Goal: Information Seeking & Learning: Learn about a topic

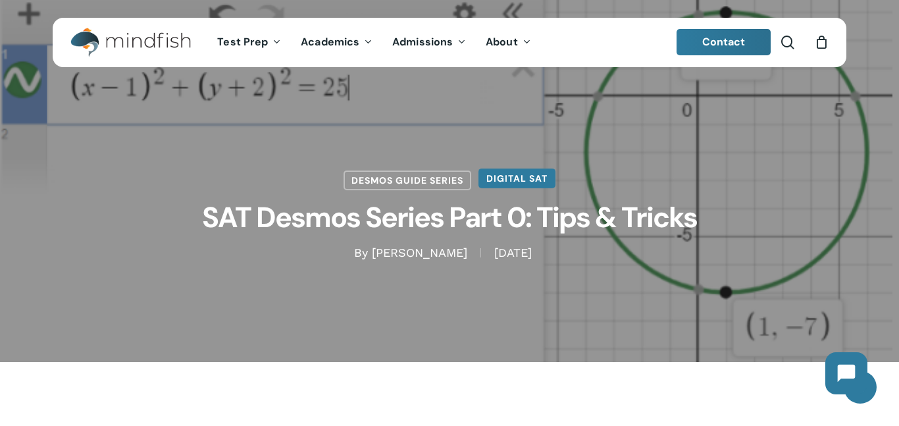
click at [532, 179] on link "Digital SAT" at bounding box center [517, 179] width 77 height 20
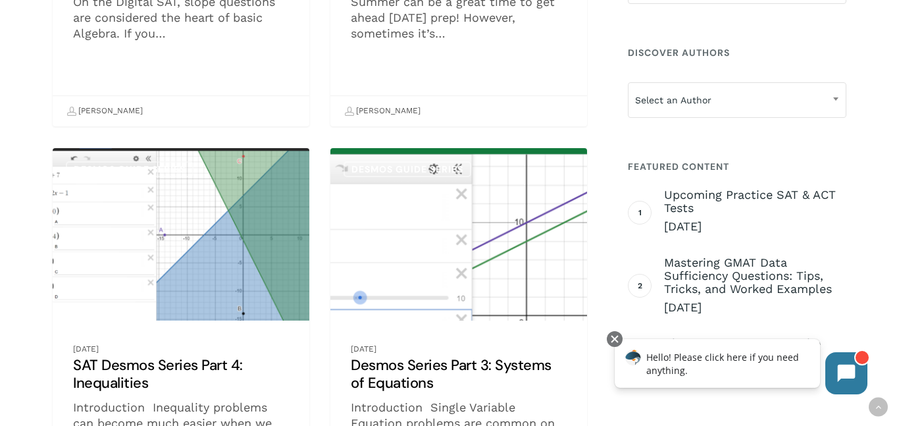
scroll to position [575, 0]
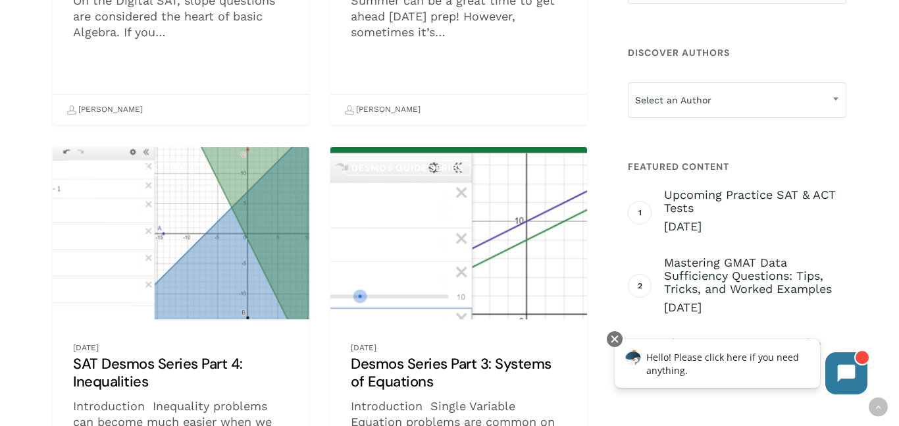
click at [219, 217] on link "SAT Desmos Series Part 4: Inequalities" at bounding box center [181, 339] width 257 height 384
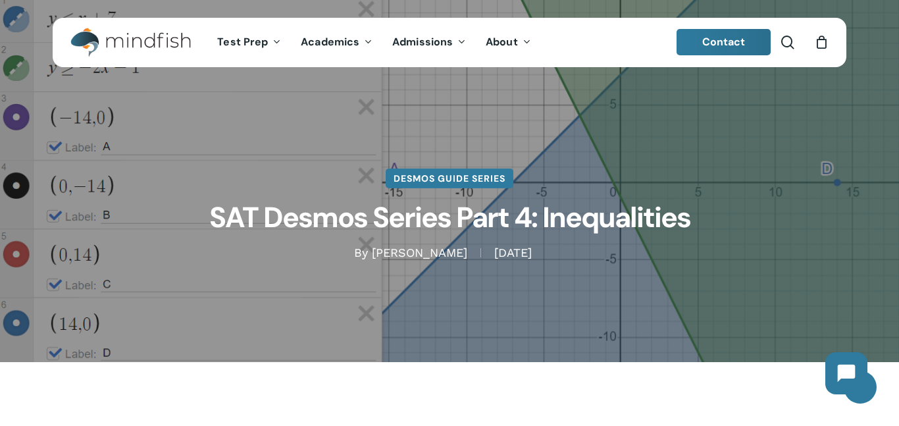
click at [432, 175] on link "Desmos Guide Series" at bounding box center [450, 179] width 128 height 20
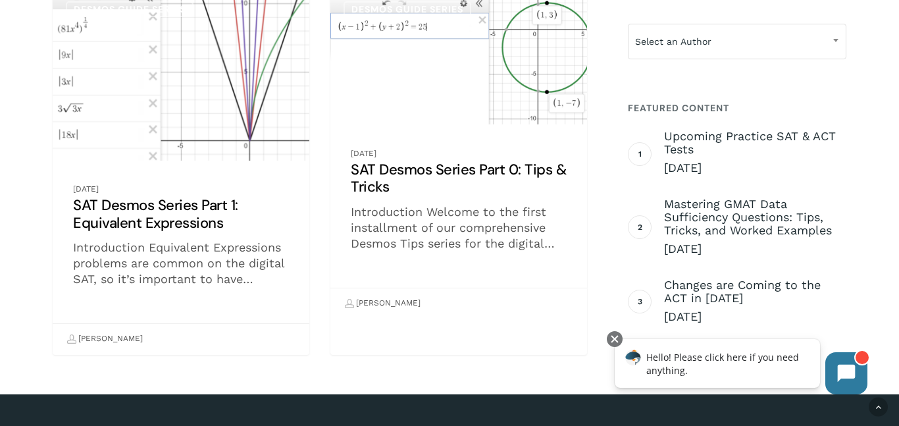
scroll to position [1114, 0]
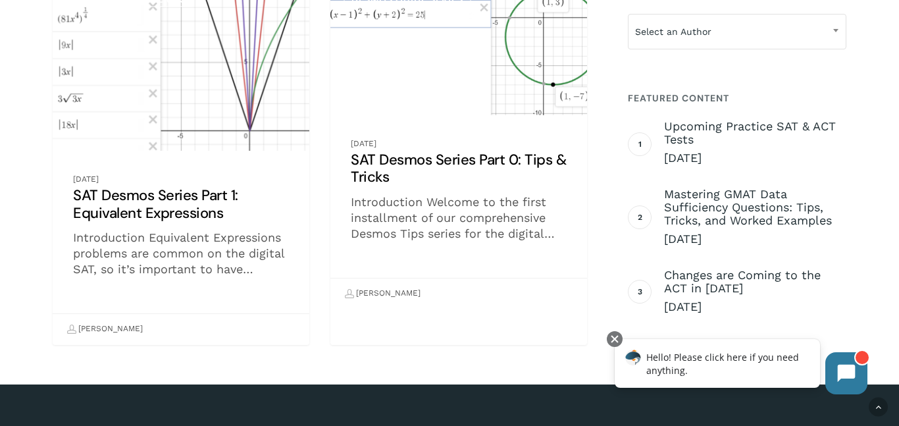
click at [390, 167] on link "SAT Desmos Series Part 0: Tips & Tricks" at bounding box center [458, 143] width 257 height 330
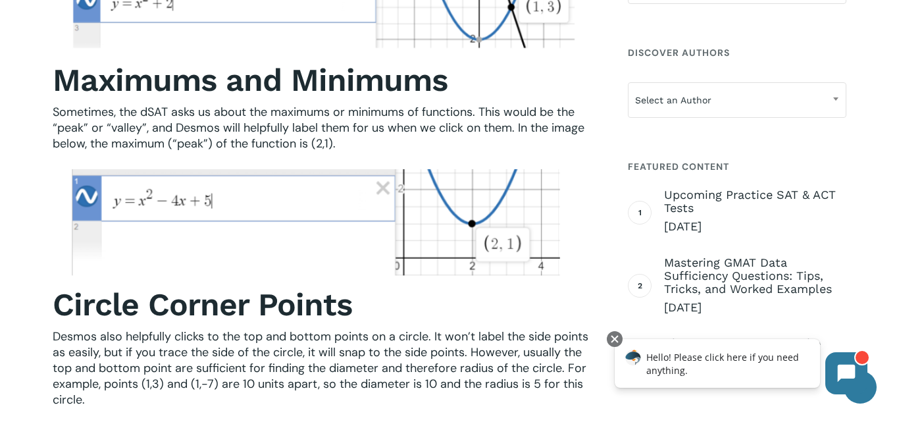
scroll to position [1721, 0]
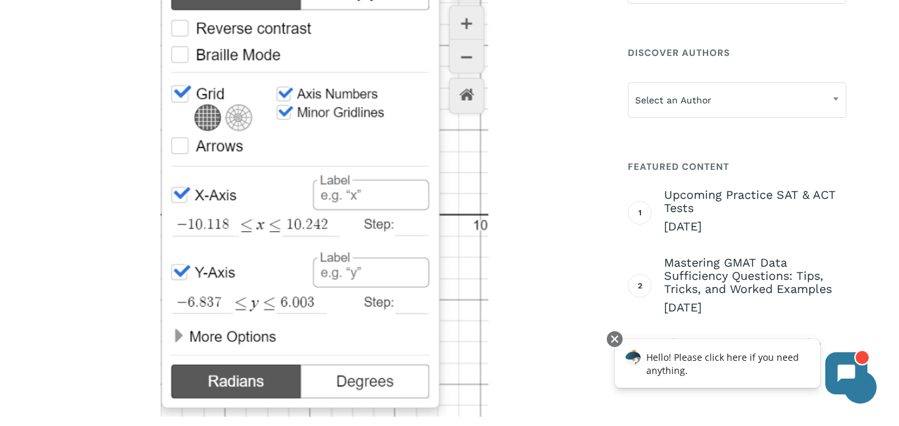
scroll to position [3360, 0]
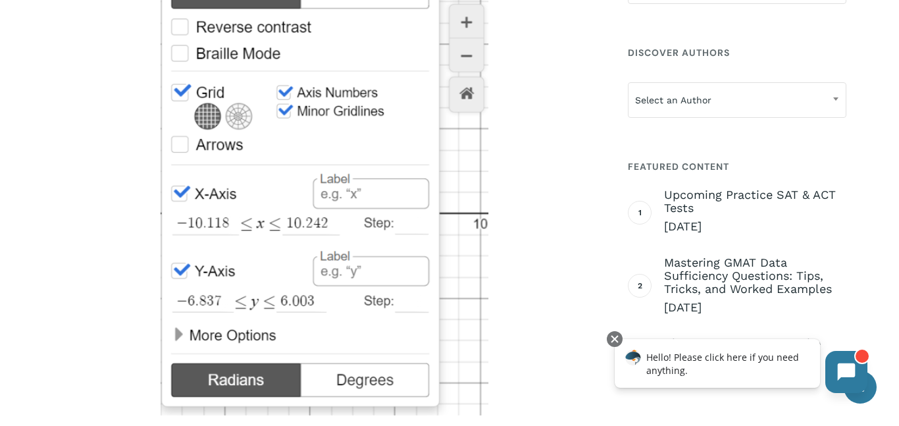
click at [864, 375] on button at bounding box center [846, 372] width 42 height 42
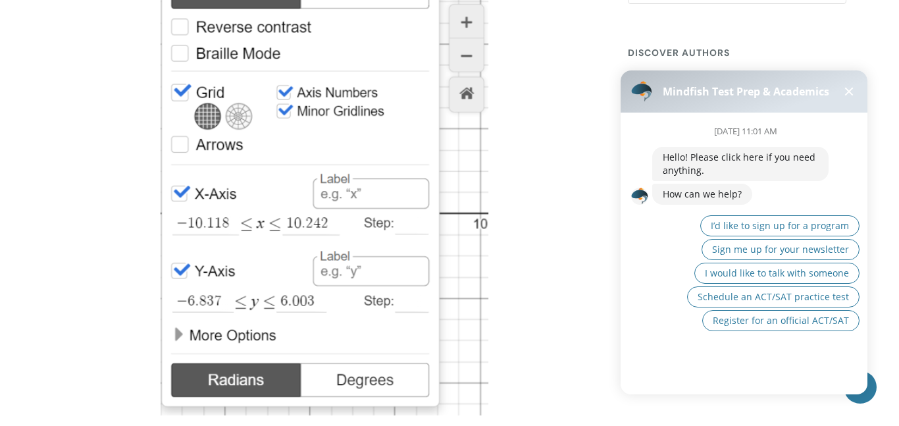
click at [490, 204] on div at bounding box center [325, 184] width 544 height 461
click html "Mindfish Test Prep & Academics [DATE] 11:01 AM Hello! Please click here if you …"
